Goal: Find specific fact: Find specific fact

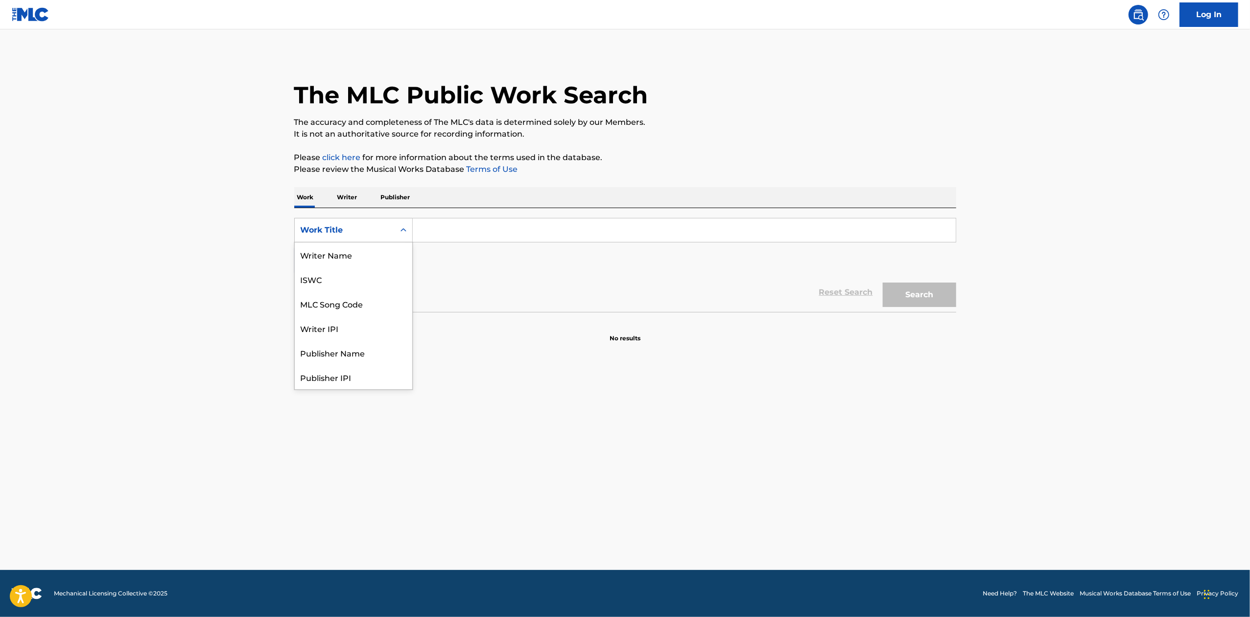
click at [403, 229] on icon "Search Form" at bounding box center [404, 230] width 10 height 10
click at [359, 251] on div "MLC Song Code" at bounding box center [354, 254] width 118 height 24
click at [437, 232] on input "Search Form" at bounding box center [684, 230] width 543 height 24
paste input "SVFTV5"
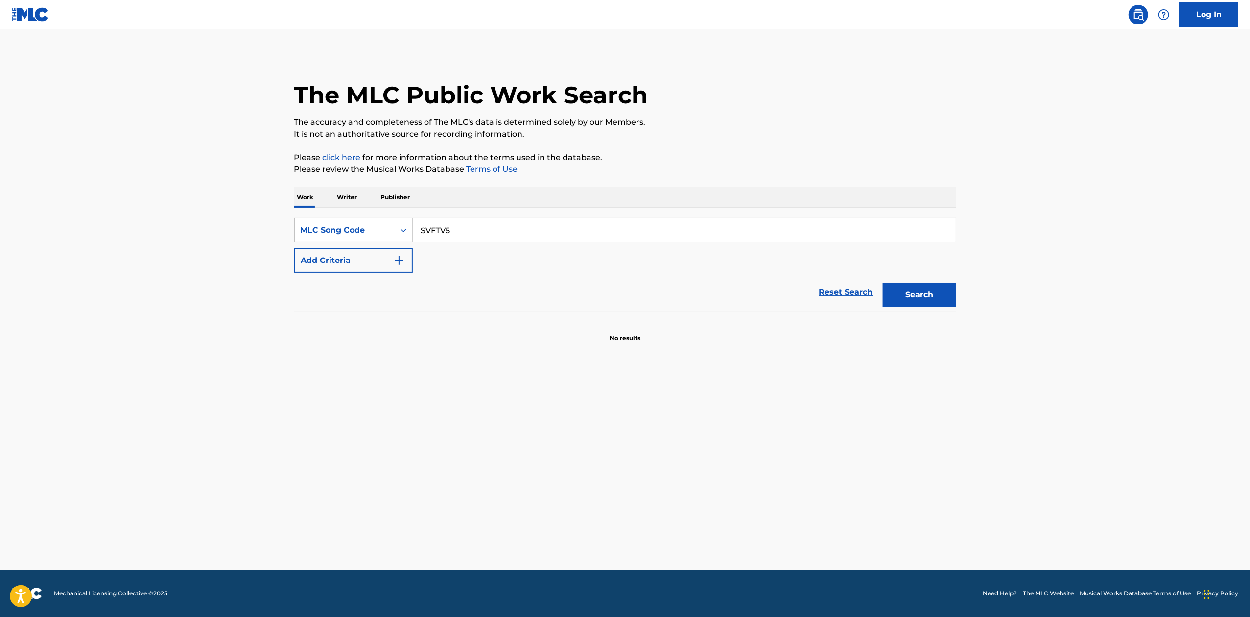
type input "SVFTV5"
click at [883, 283] on button "Search" at bounding box center [919, 295] width 73 height 24
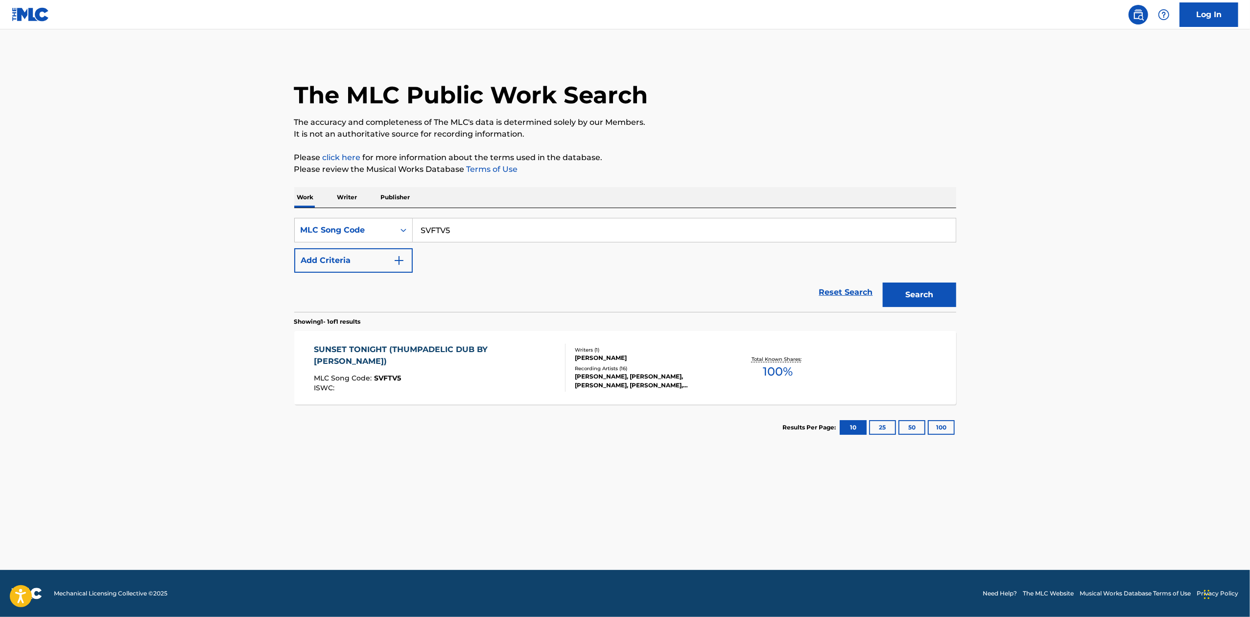
click at [596, 371] on div "Recording Artists ( 16 )" at bounding box center [649, 368] width 148 height 7
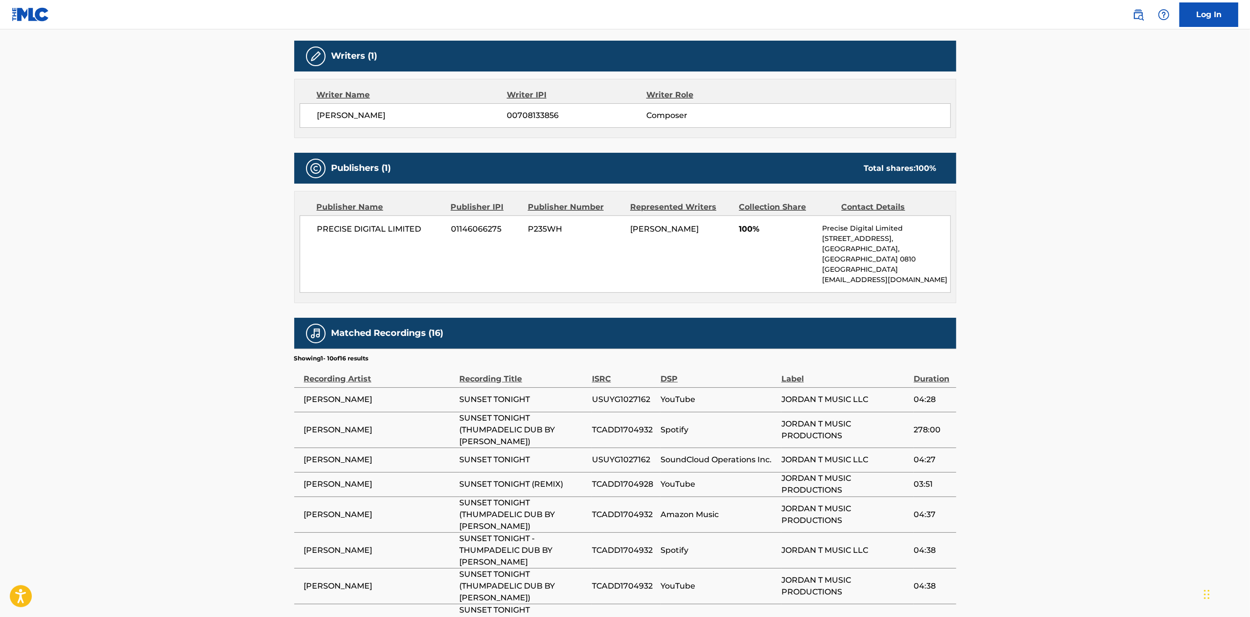
scroll to position [427, 0]
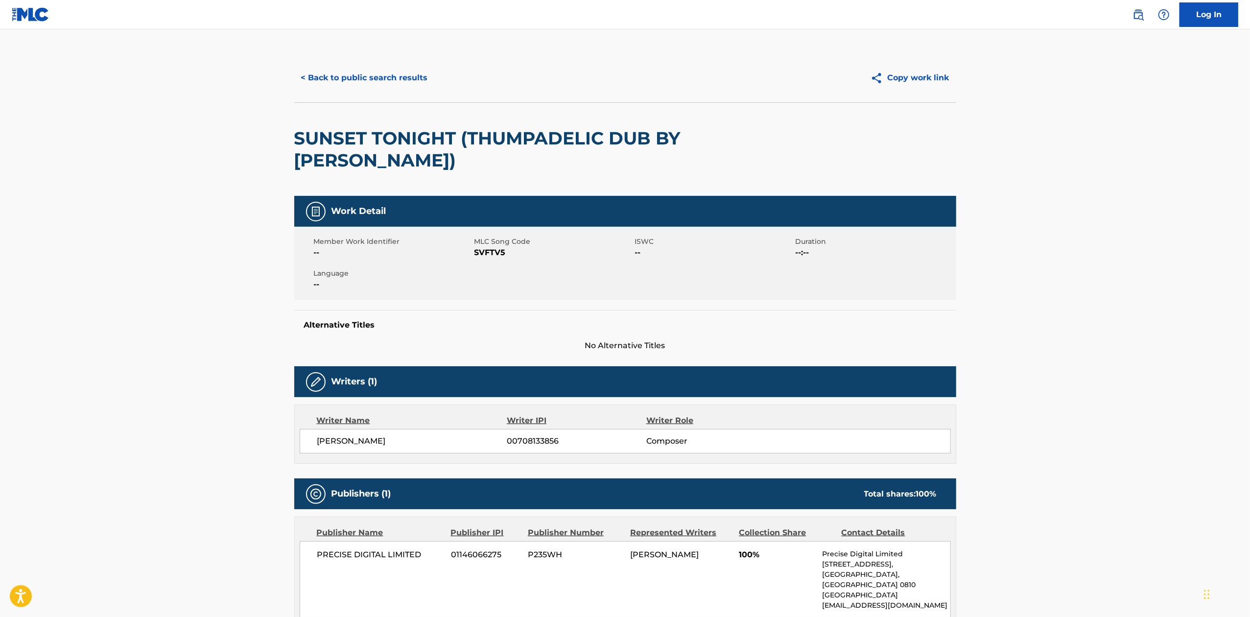
scroll to position [0, 0]
click at [308, 74] on button "< Back to public search results" at bounding box center [364, 78] width 141 height 24
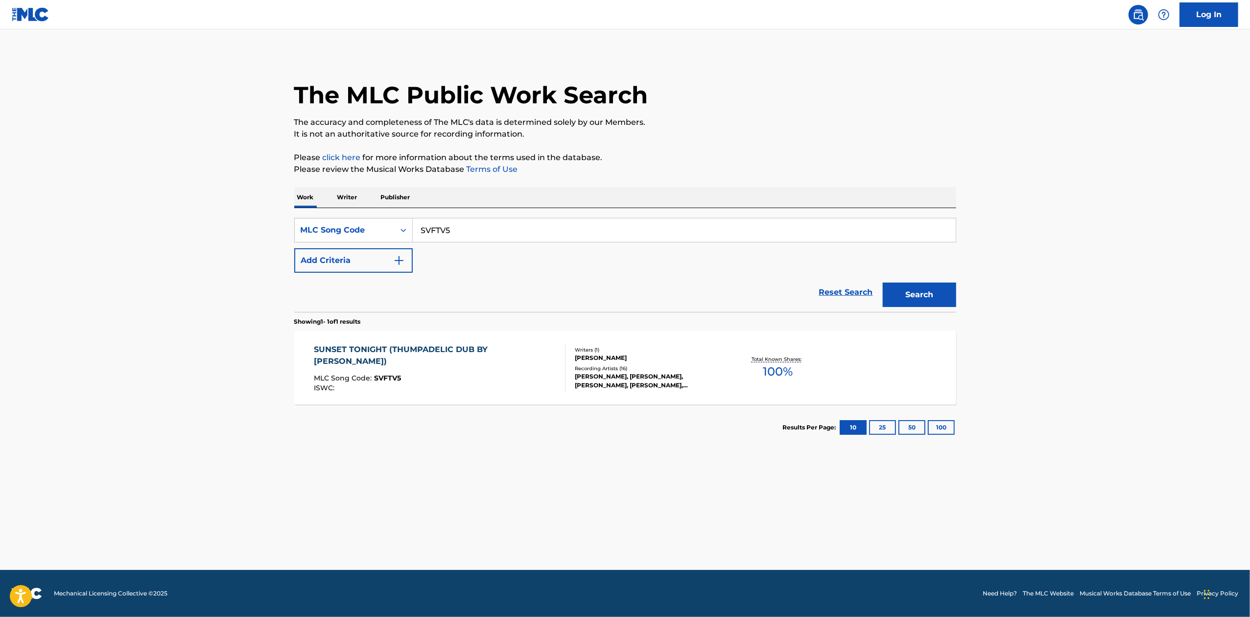
drag, startPoint x: 457, startPoint y: 231, endPoint x: 419, endPoint y: 235, distance: 38.8
click at [419, 235] on input "SVFTV5" at bounding box center [684, 230] width 543 height 24
paste input "3"
type input "SVFTV3"
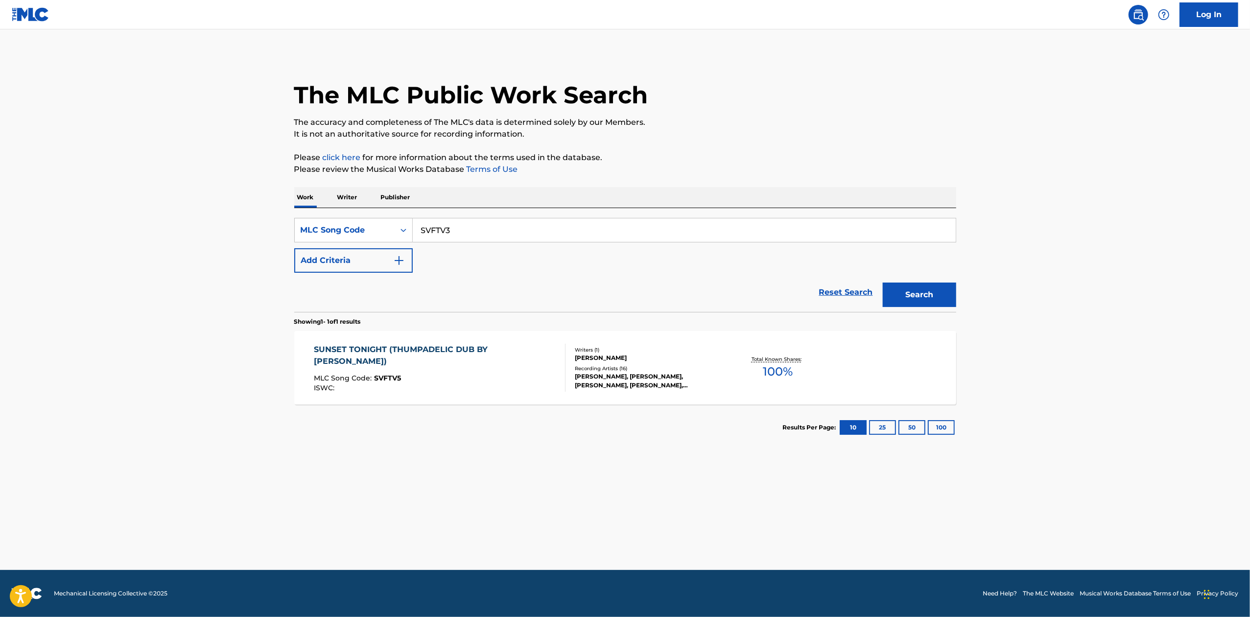
click at [919, 306] on button "Search" at bounding box center [919, 295] width 73 height 24
click at [650, 372] on div "[PERSON_NAME],UNGA BARUNGA, [PERSON_NAME], [PERSON_NAME] T, [PERSON_NAME] T, [P…" at bounding box center [649, 381] width 148 height 18
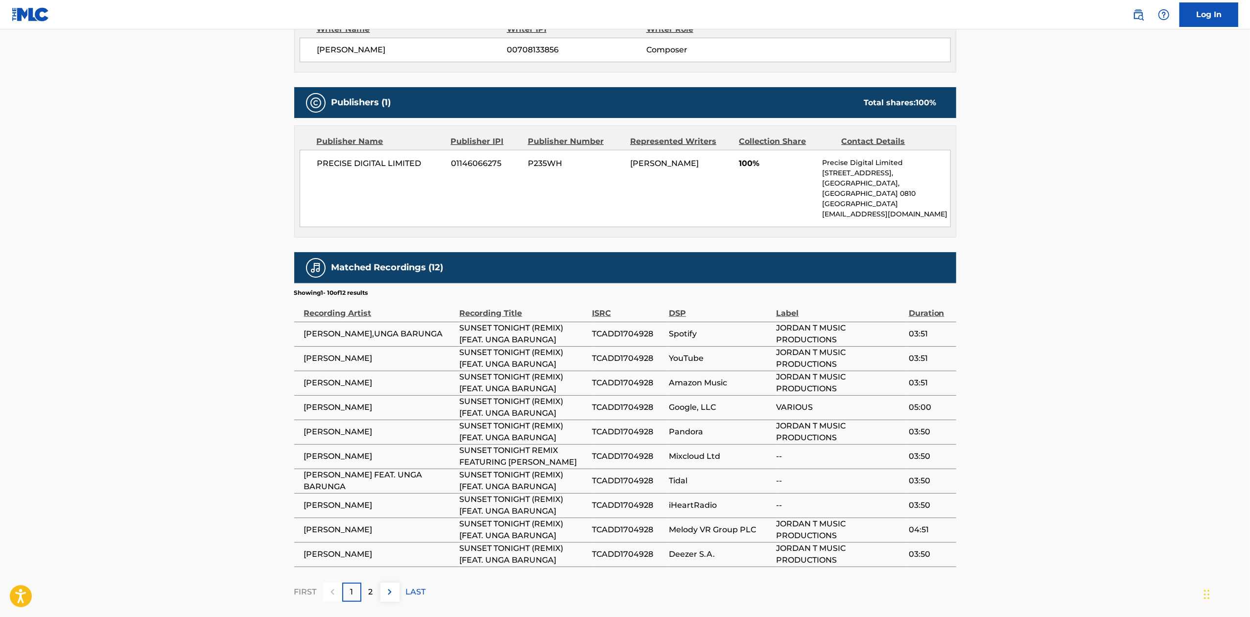
scroll to position [427, 0]
